Goal: Task Accomplishment & Management: Manage account settings

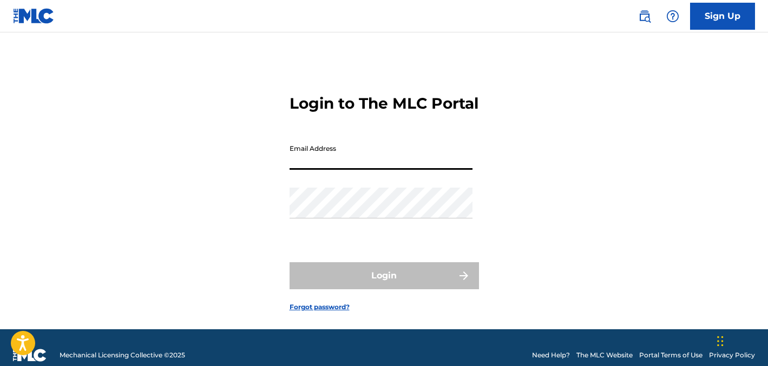
click at [355, 170] on input "Email Address" at bounding box center [380, 154] width 183 height 31
type input "[EMAIL_ADDRESS][DOMAIN_NAME]"
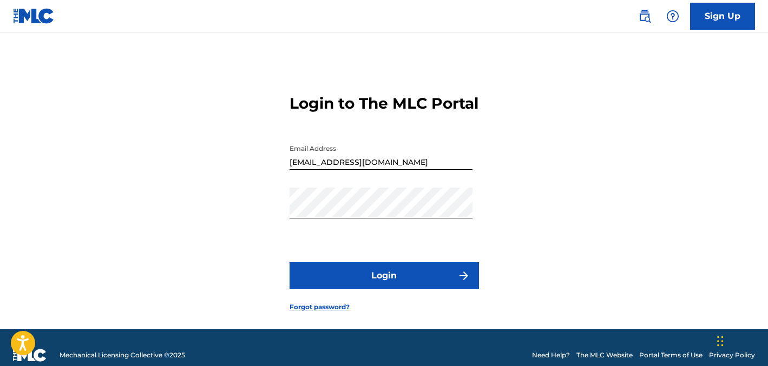
click at [359, 282] on button "Login" at bounding box center [383, 275] width 189 height 27
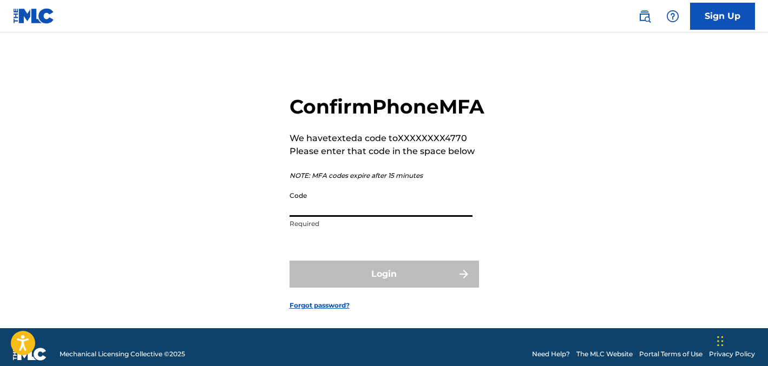
click at [345, 217] on input "Code" at bounding box center [380, 201] width 183 height 31
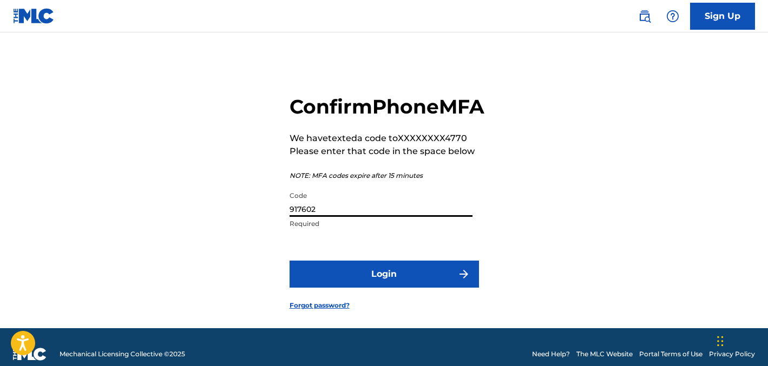
type input "917602"
click at [426, 288] on button "Login" at bounding box center [383, 274] width 189 height 27
